Goal: Browse casually: Explore the website without a specific task or goal

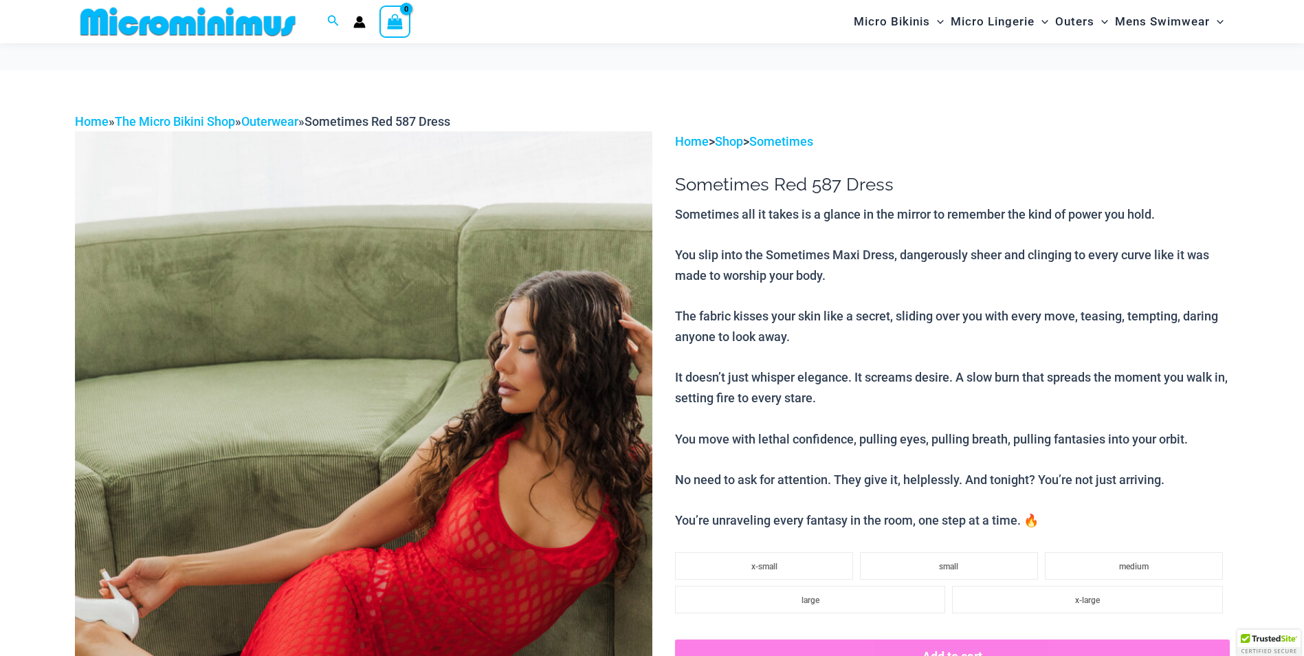
scroll to position [195, 0]
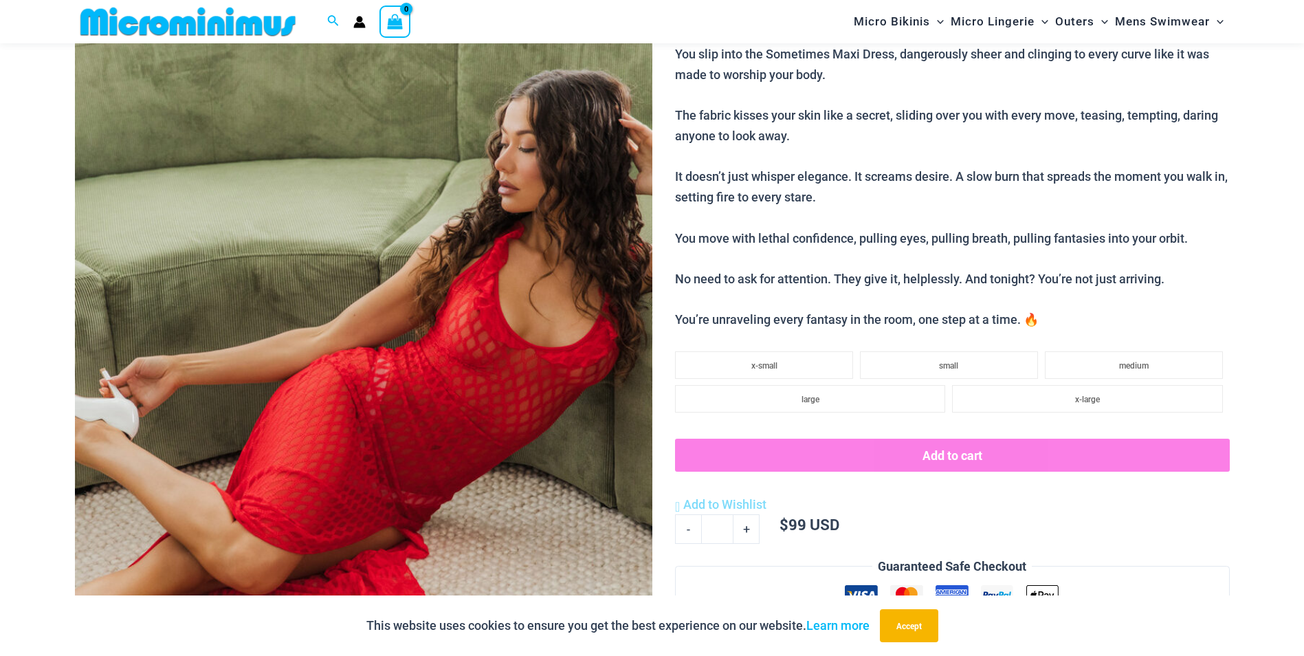
click at [494, 281] on img at bounding box center [364, 364] width 578 height 866
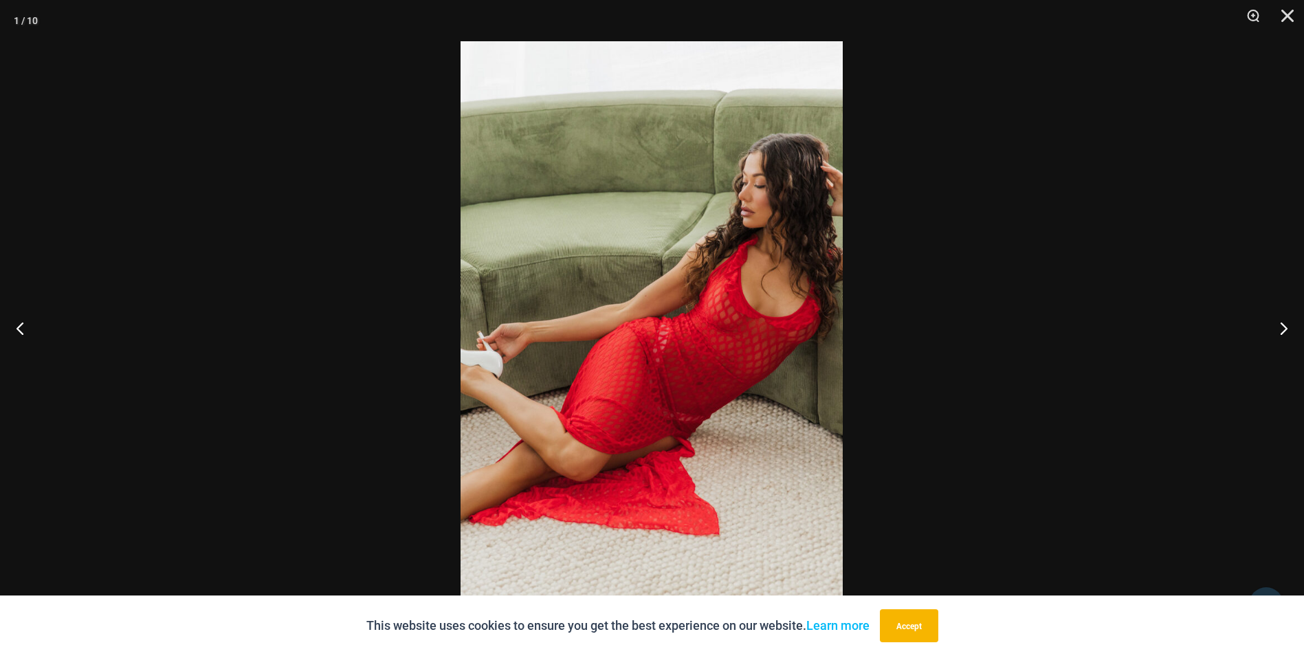
click at [1281, 336] on button "Next" at bounding box center [1279, 328] width 52 height 69
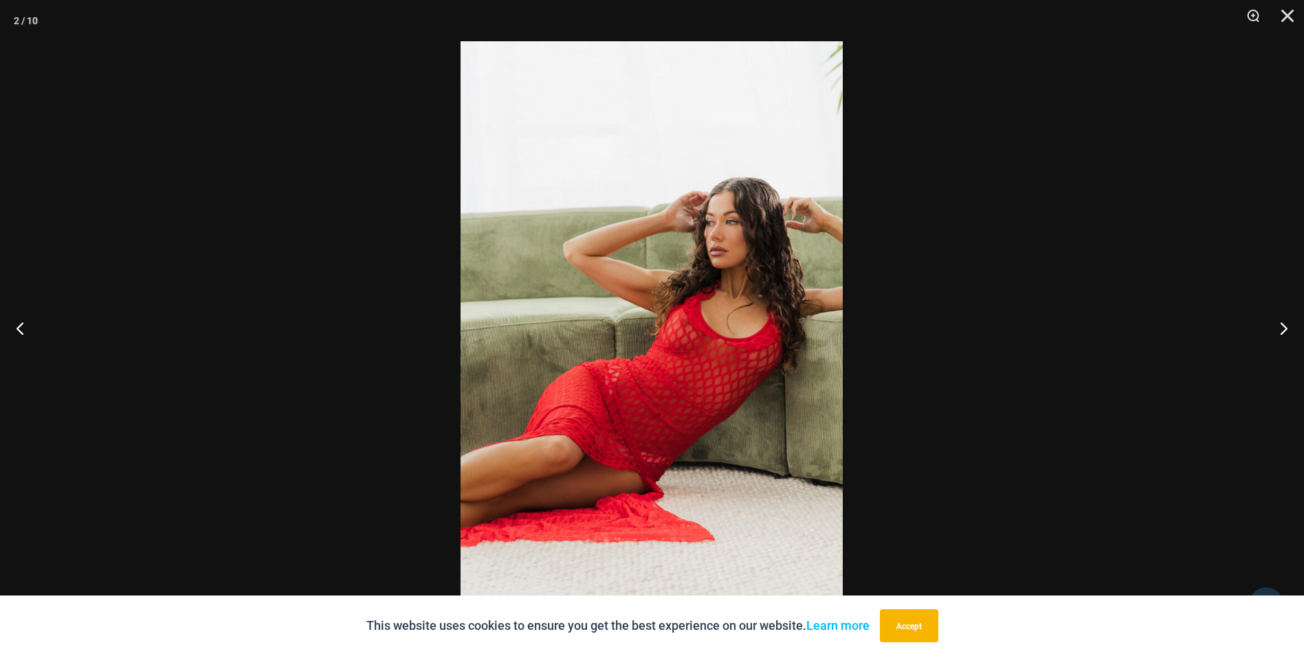
click at [1281, 336] on button "Next" at bounding box center [1279, 328] width 52 height 69
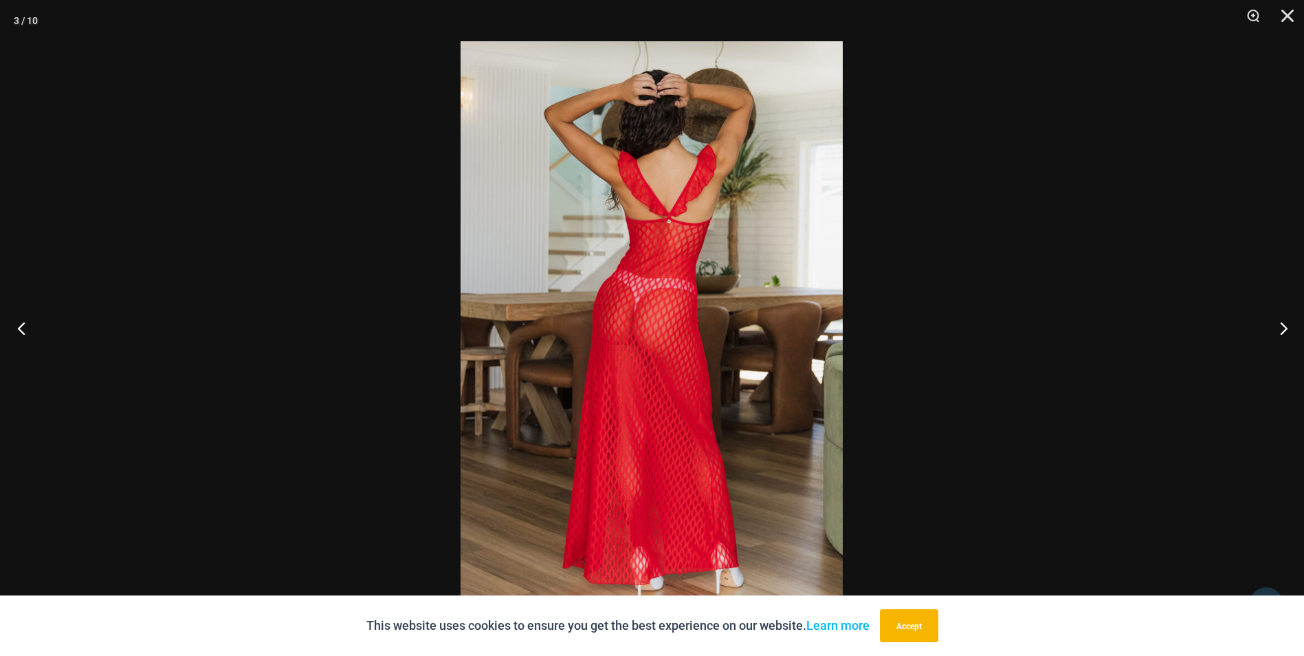
click at [38, 331] on button "Previous" at bounding box center [26, 328] width 52 height 69
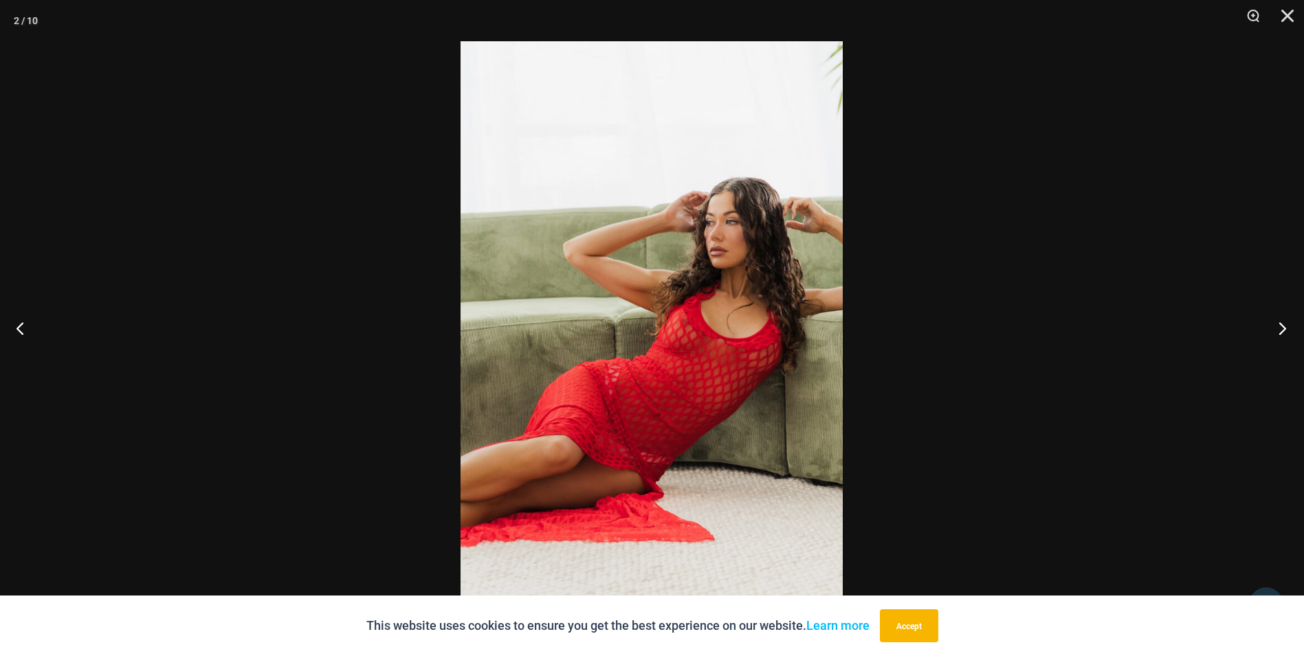
click at [1280, 322] on button "Next" at bounding box center [1279, 328] width 52 height 69
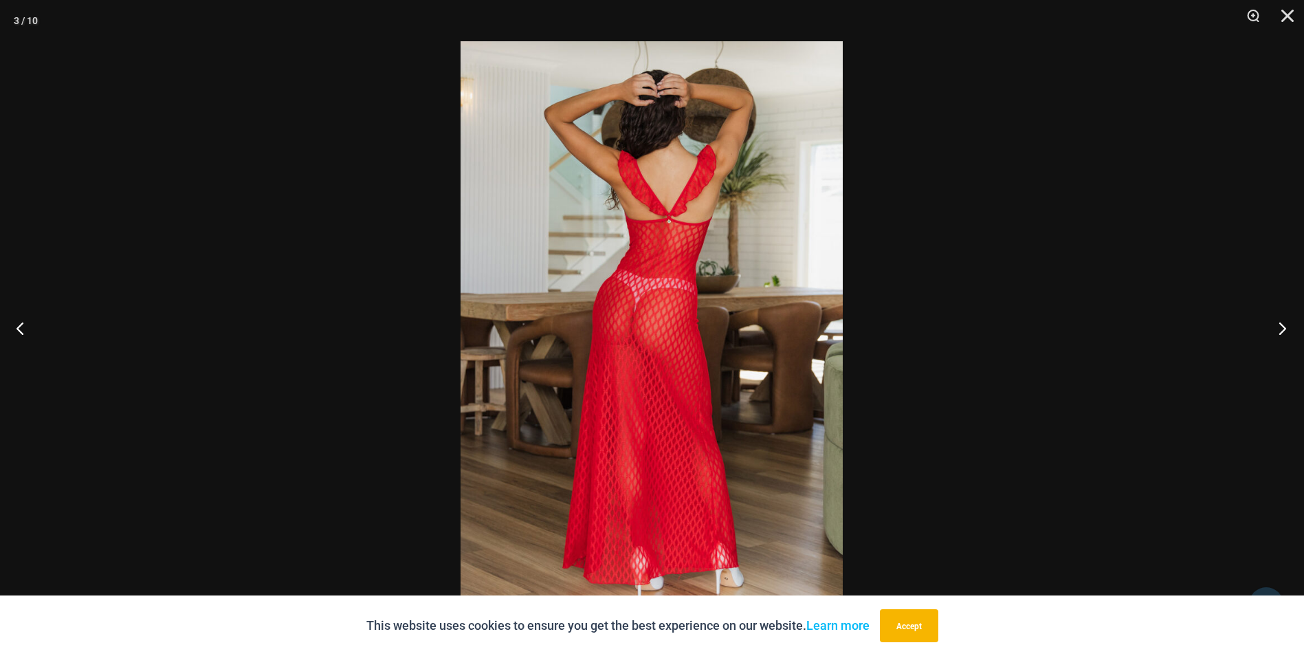
click at [1280, 322] on button "Next" at bounding box center [1279, 328] width 52 height 69
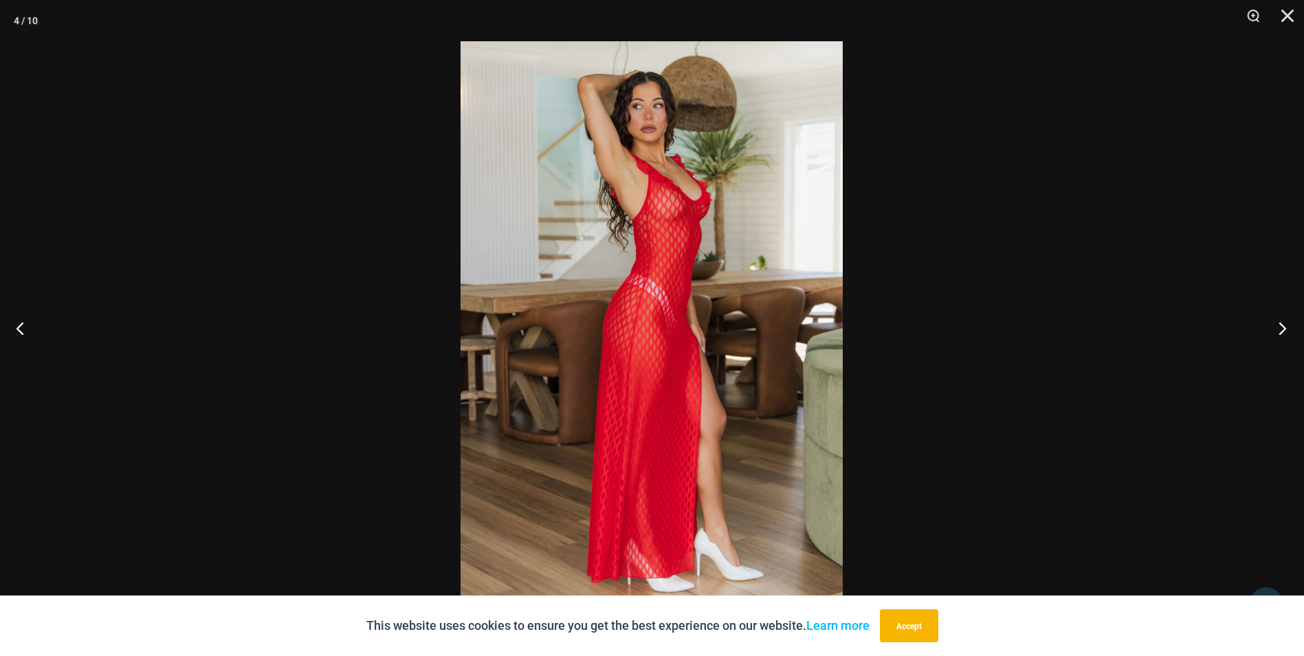
click at [1280, 322] on button "Next" at bounding box center [1279, 328] width 52 height 69
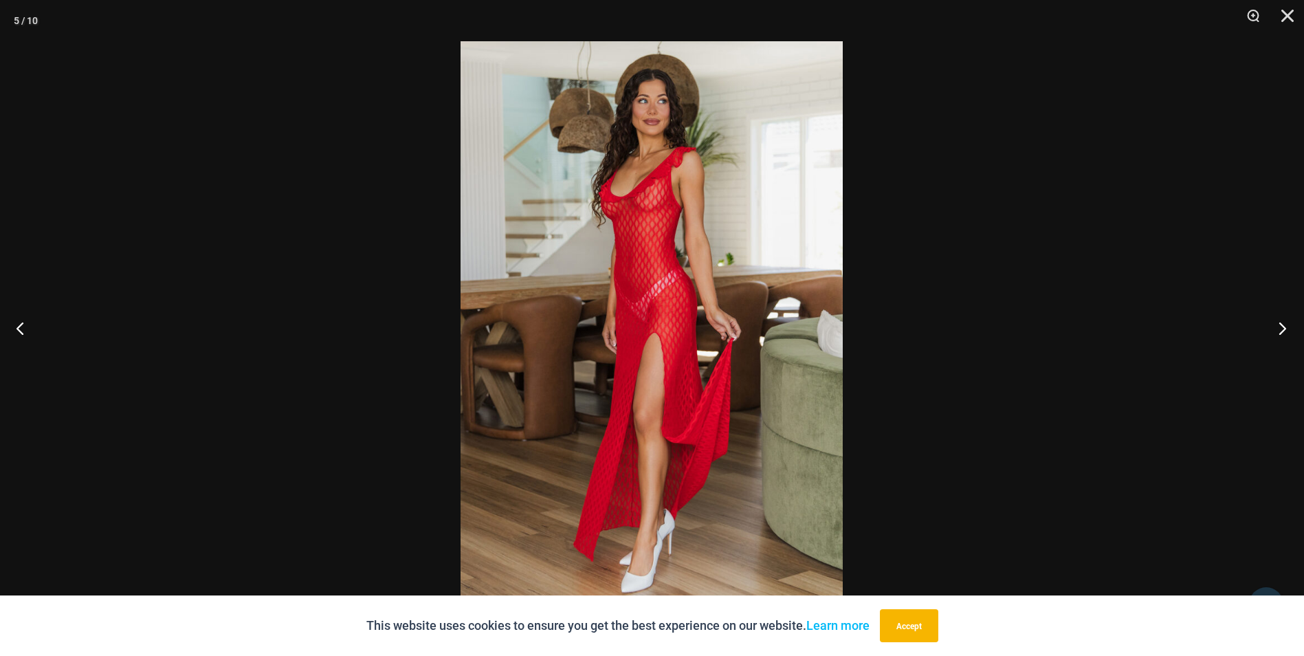
click at [1280, 322] on button "Next" at bounding box center [1279, 328] width 52 height 69
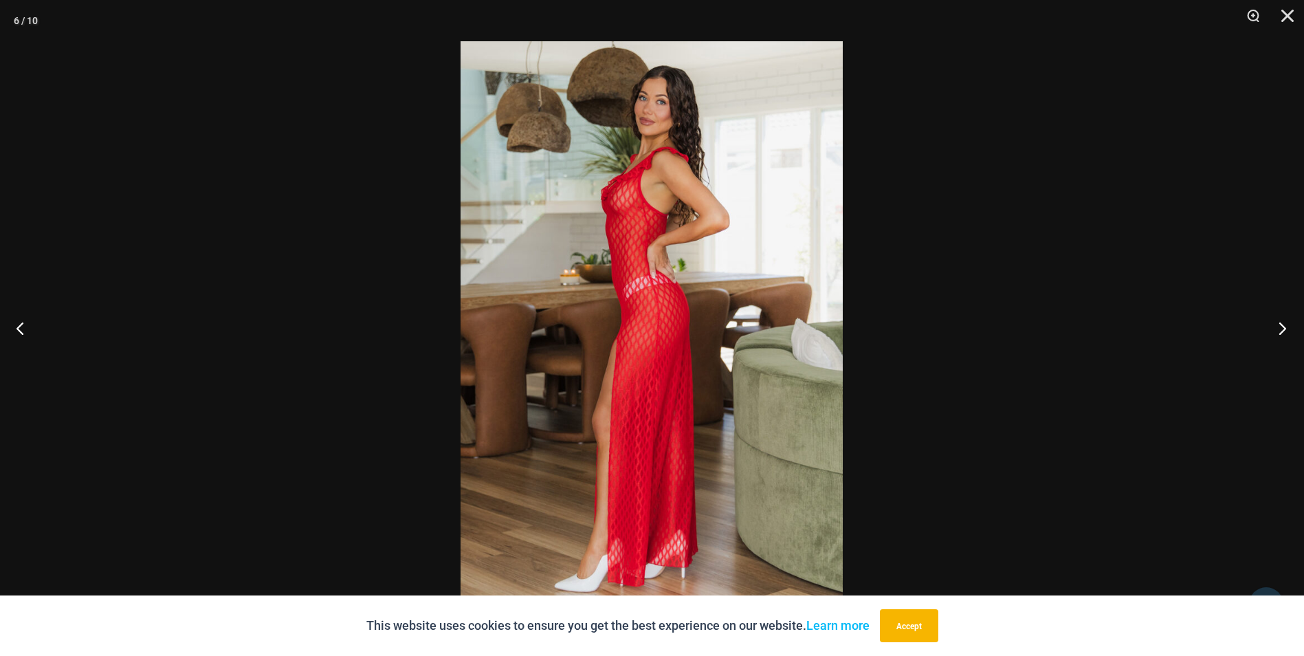
click at [1280, 322] on button "Next" at bounding box center [1279, 328] width 52 height 69
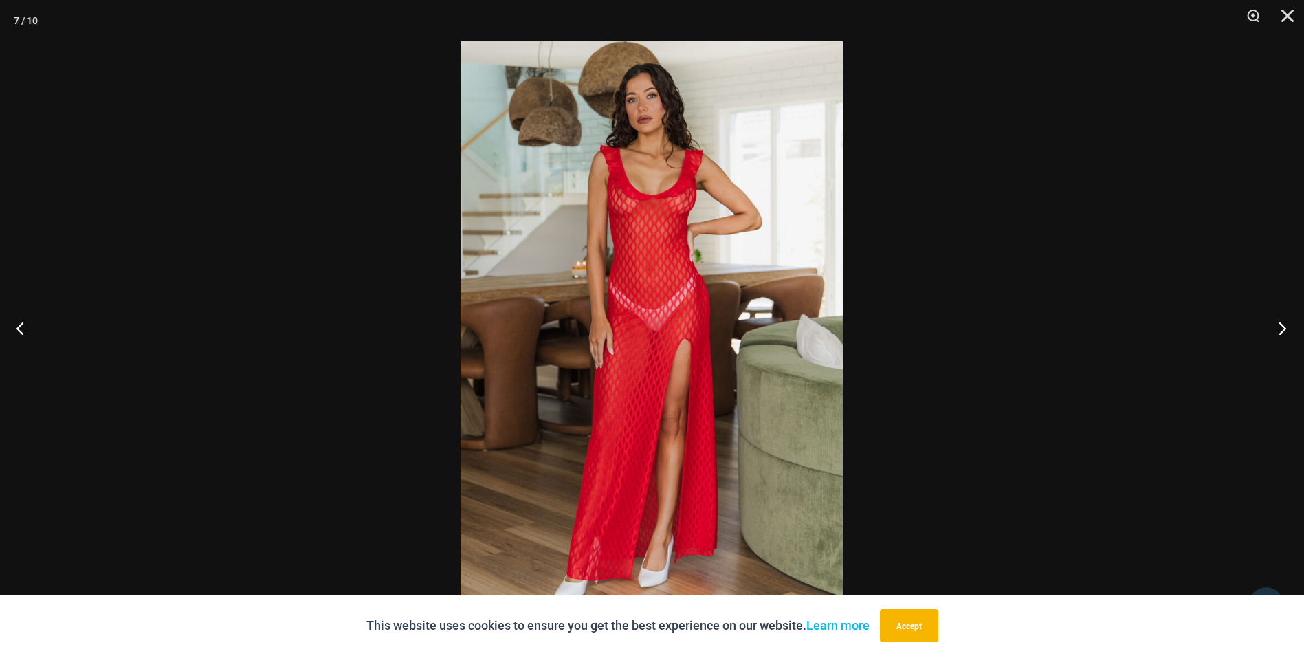
click at [1280, 322] on button "Next" at bounding box center [1279, 328] width 52 height 69
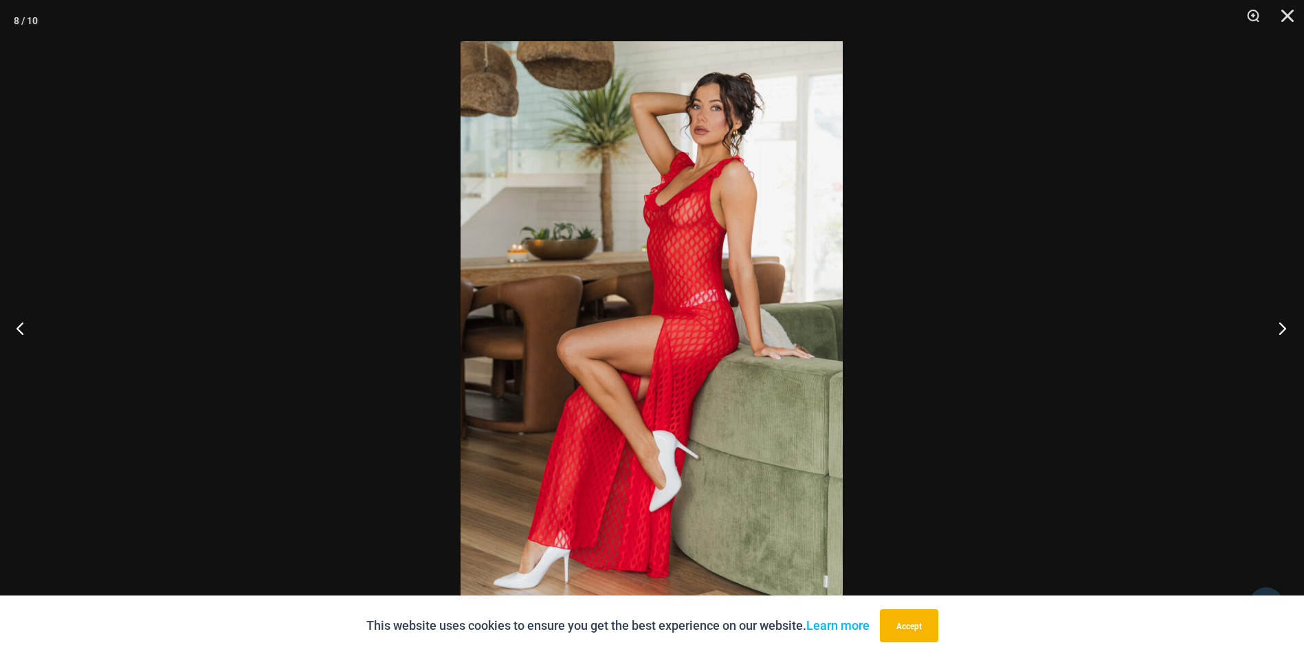
click at [1280, 322] on button "Next" at bounding box center [1279, 328] width 52 height 69
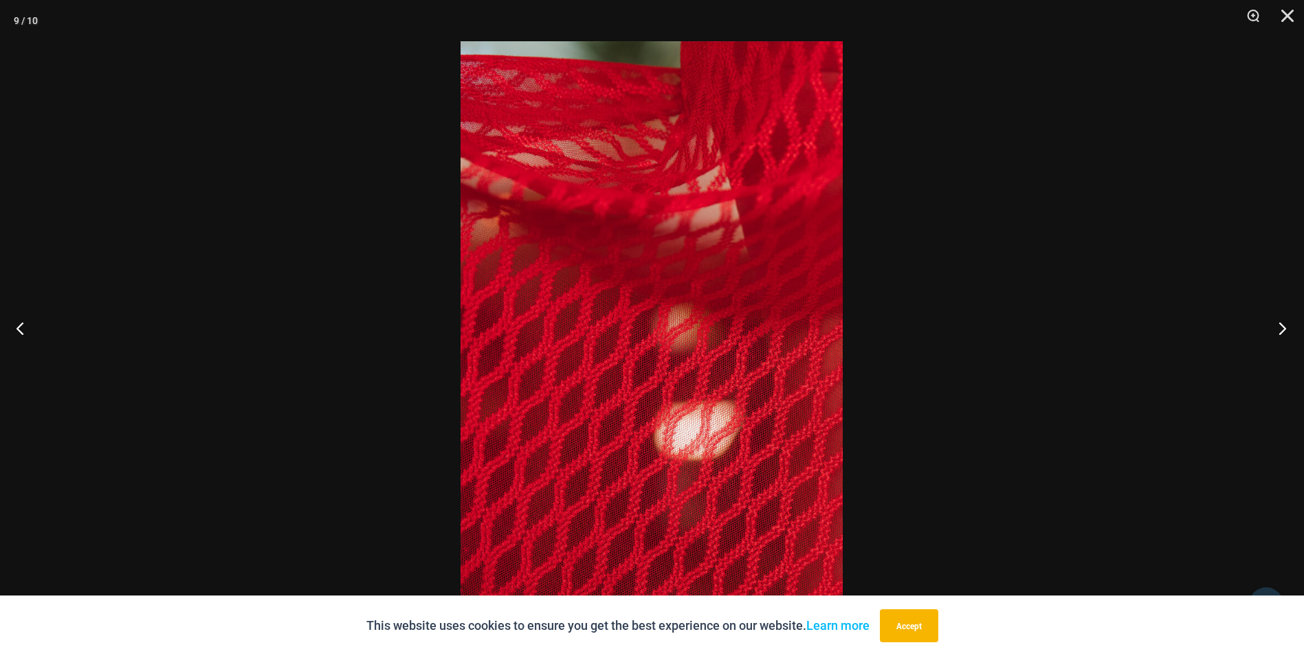
click at [1280, 322] on button "Next" at bounding box center [1279, 328] width 52 height 69
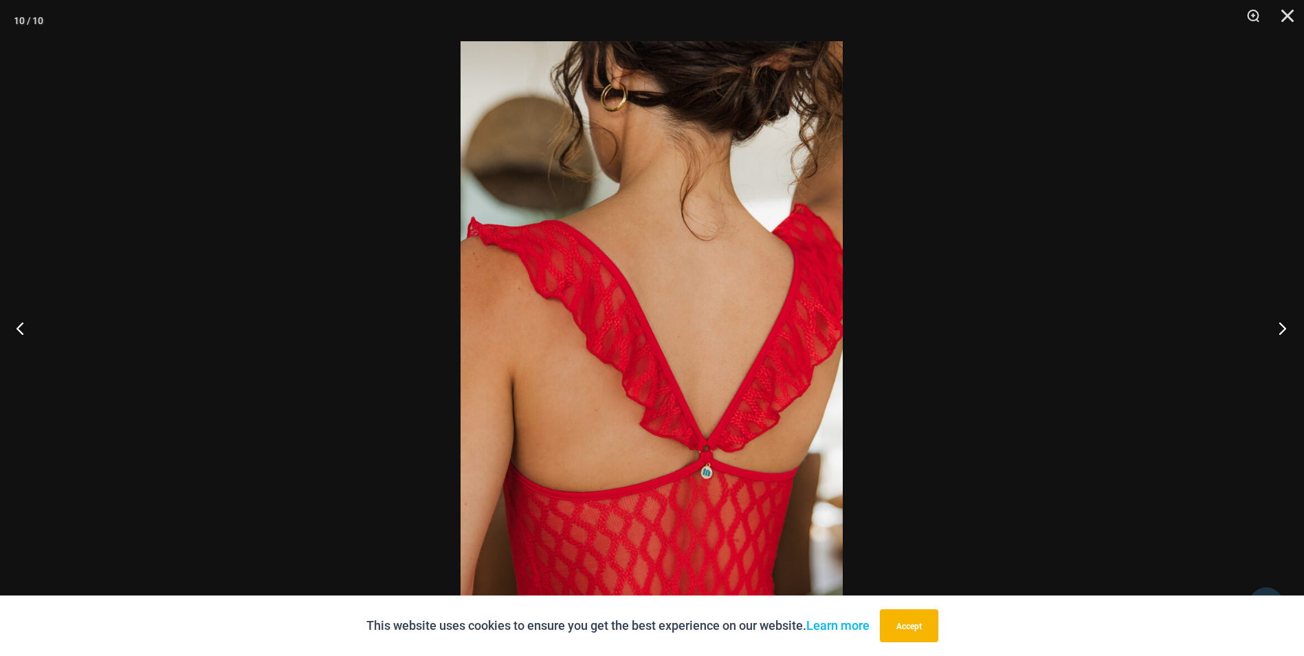
click at [1280, 322] on button "Next" at bounding box center [1279, 328] width 52 height 69
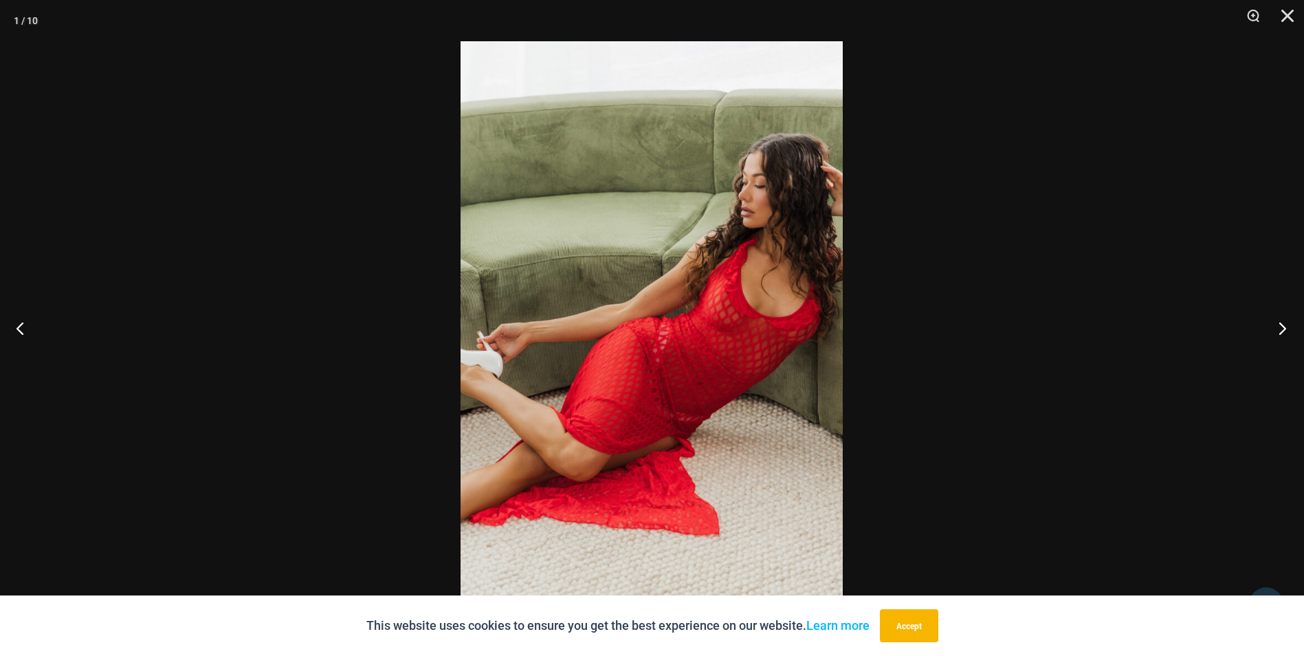
click at [1280, 322] on button "Next" at bounding box center [1279, 328] width 52 height 69
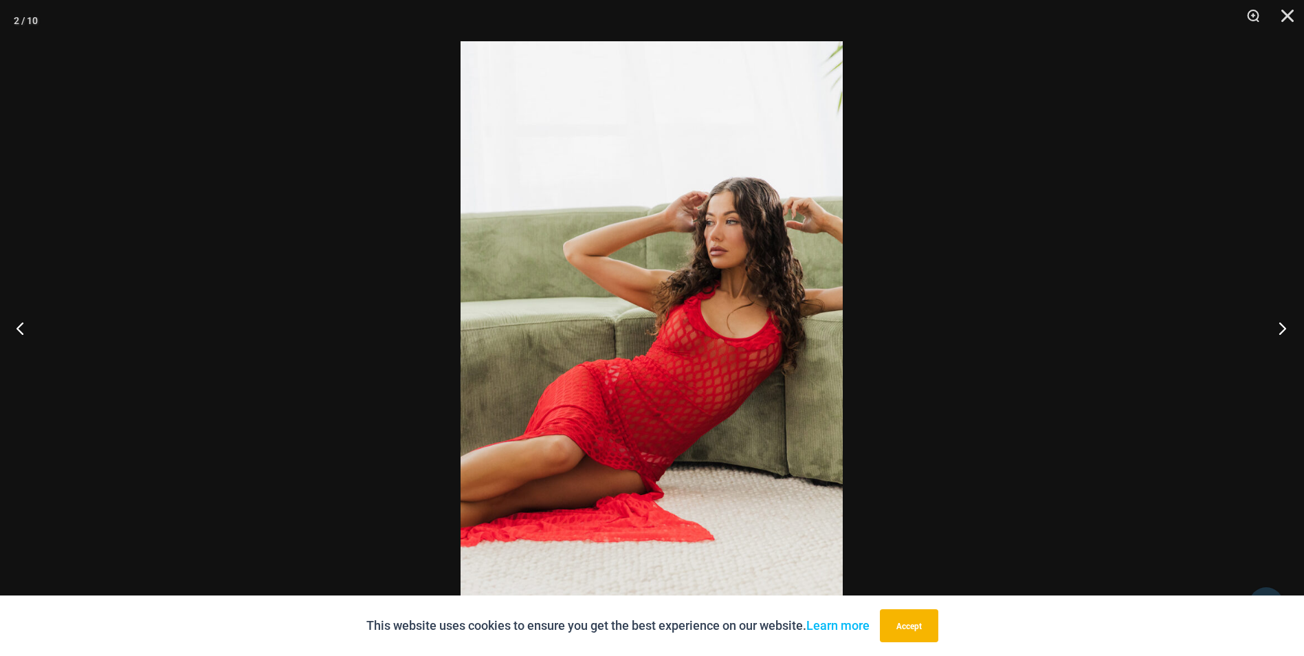
click at [1262, 309] on button "Next" at bounding box center [1279, 328] width 52 height 69
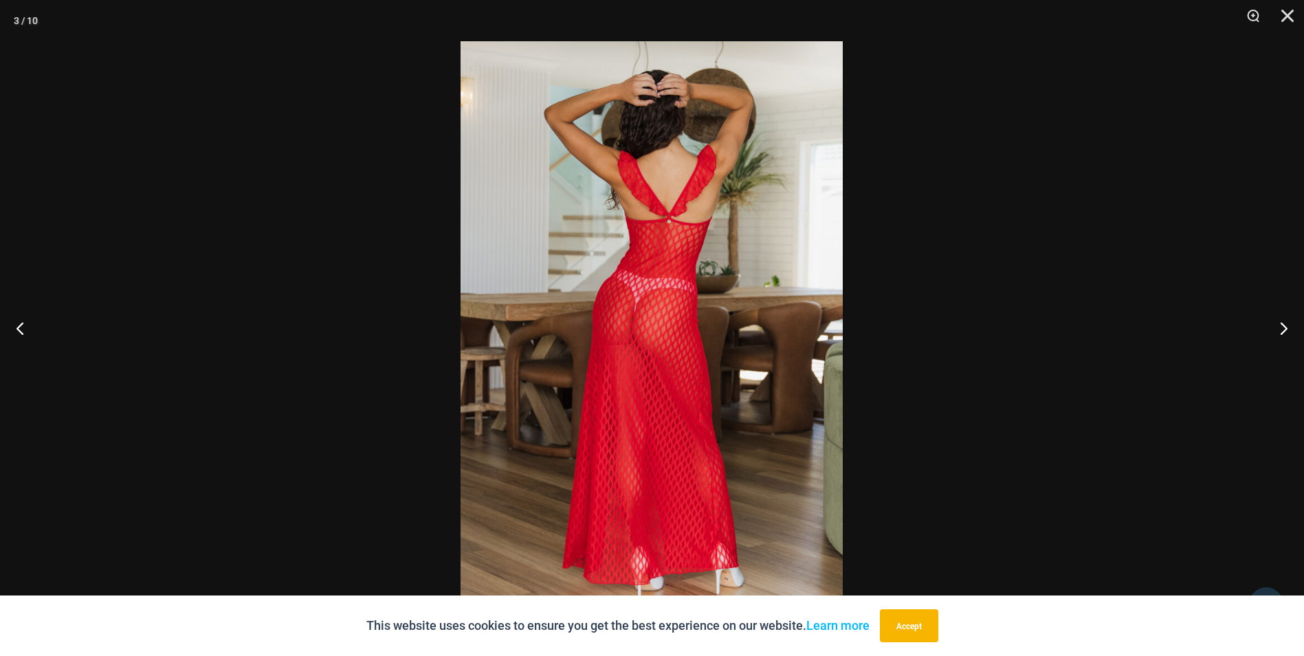
click at [328, 95] on div at bounding box center [652, 328] width 1304 height 656
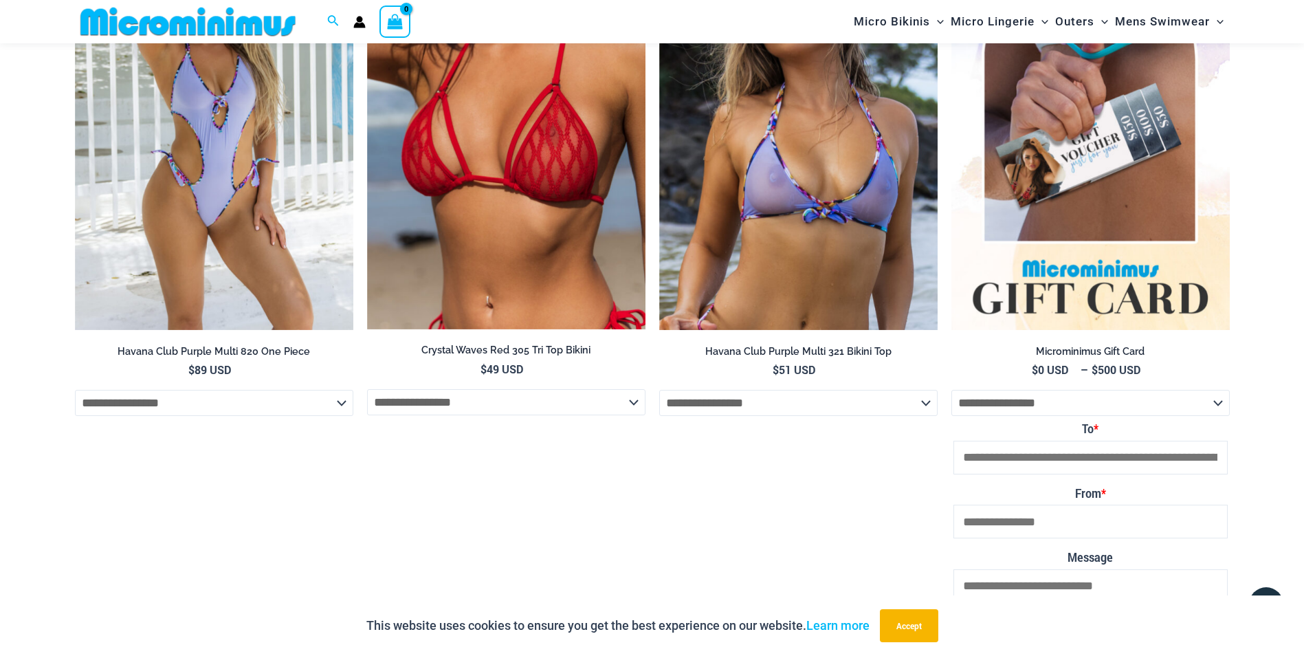
scroll to position [2670, 0]
